Goal: Transaction & Acquisition: Subscribe to service/newsletter

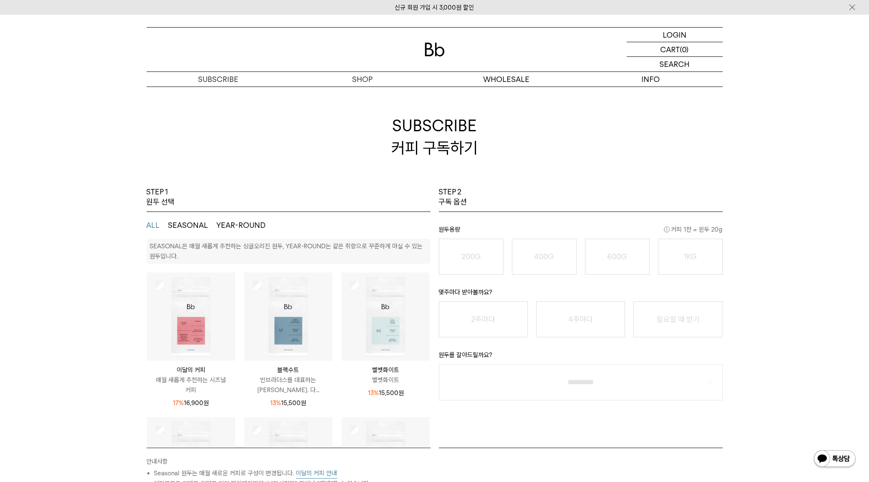
click at [434, 44] on img at bounding box center [435, 50] width 20 height 14
click at [221, 80] on p "구독" at bounding box center [219, 79] width 144 height 15
click at [445, 46] on div at bounding box center [435, 50] width 576 height 44
click at [439, 47] on img at bounding box center [435, 50] width 20 height 14
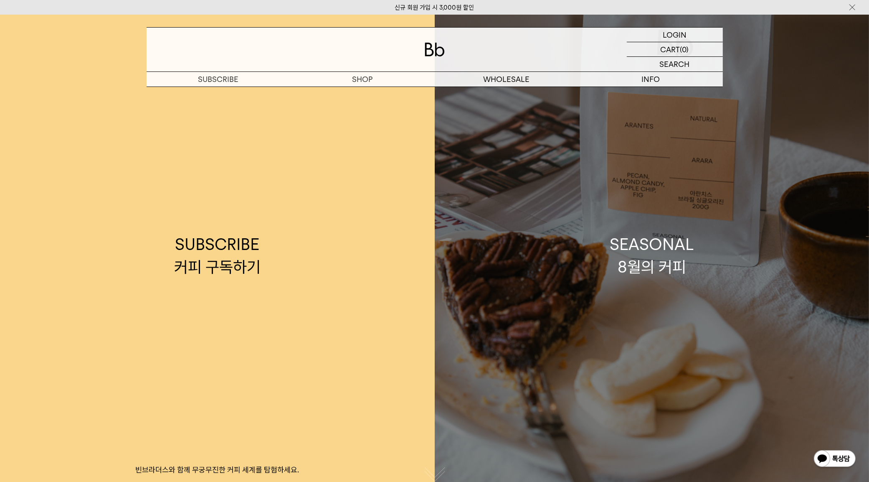
click at [588, 239] on link "SEASONAL 8월의 커피" at bounding box center [652, 256] width 435 height 482
